Goal: Task Accomplishment & Management: Manage account settings

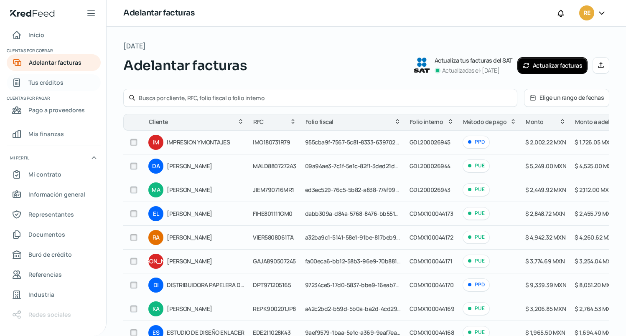
click at [40, 83] on span "Tus créditos" at bounding box center [45, 82] width 35 height 10
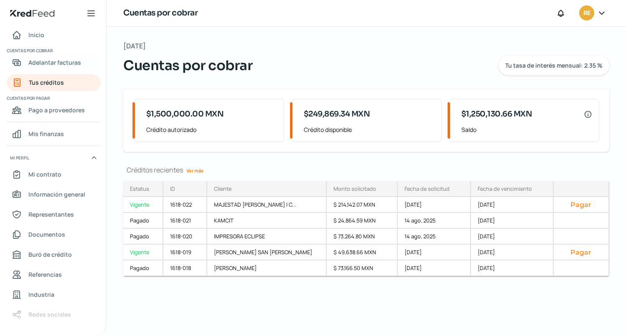
click at [46, 63] on span "Adelantar facturas" at bounding box center [54, 62] width 53 height 10
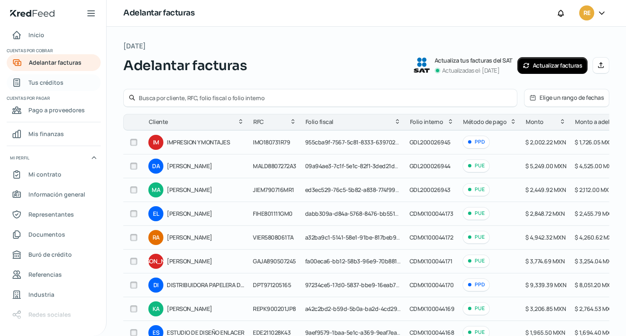
click at [44, 85] on span "Tus créditos" at bounding box center [45, 82] width 35 height 10
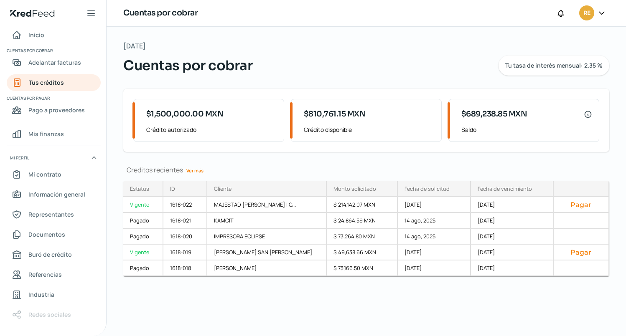
click at [604, 10] on icon at bounding box center [602, 13] width 8 height 8
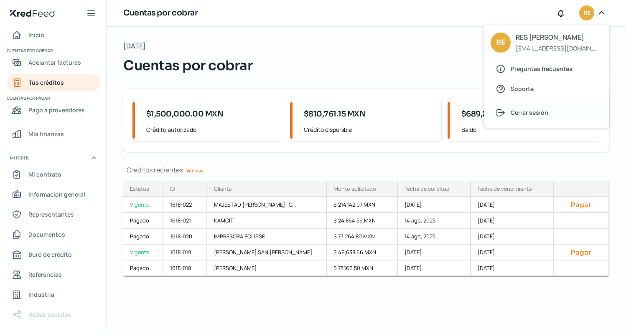
click at [541, 112] on span "Cerrar sesión" at bounding box center [530, 112] width 38 height 10
